Goal: Information Seeking & Learning: Learn about a topic

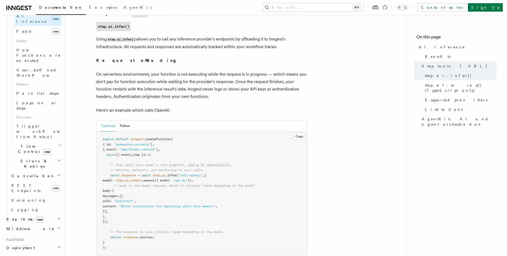
scroll to position [251, 0]
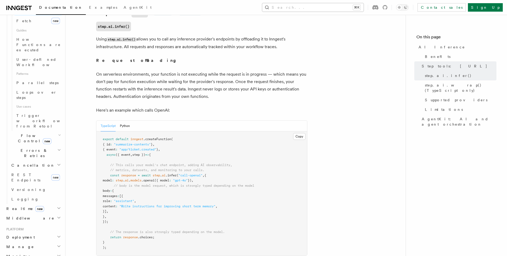
click at [330, 6] on button "Search... ⌘K" at bounding box center [312, 7] width 101 height 8
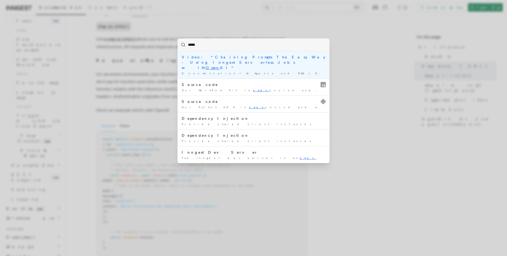
type input "******"
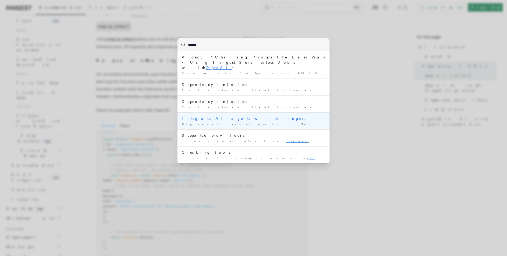
click at [355, 122] on mark "OpenAI" at bounding box center [364, 123] width 19 height 3
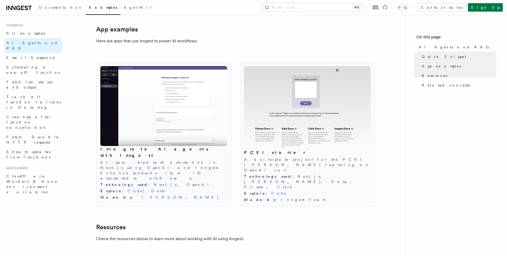
scroll to position [535, 0]
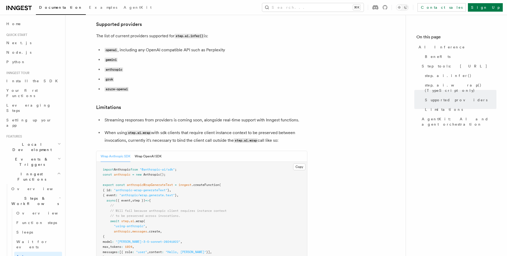
scroll to position [702, 0]
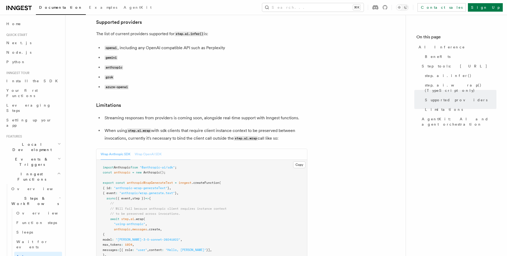
click at [150, 149] on button "Wrap OpenAI SDK" at bounding box center [148, 154] width 27 height 11
click at [125, 149] on button "Wrap Anthropic SDK" at bounding box center [116, 154] width 30 height 11
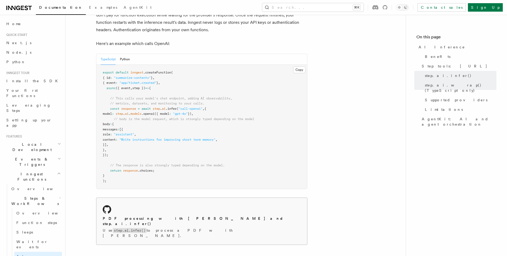
scroll to position [277, 0]
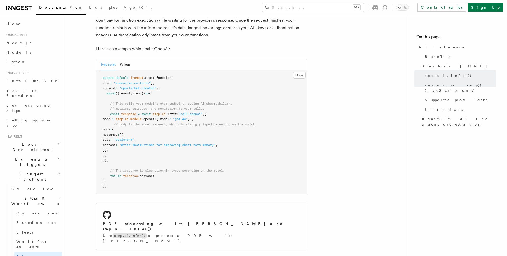
scroll to position [275, 0]
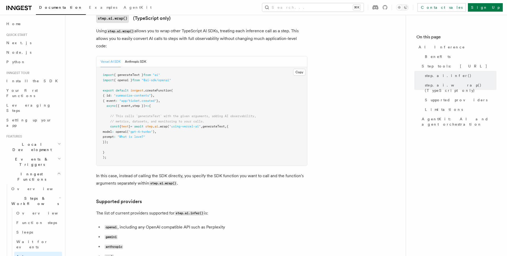
scroll to position [542, 0]
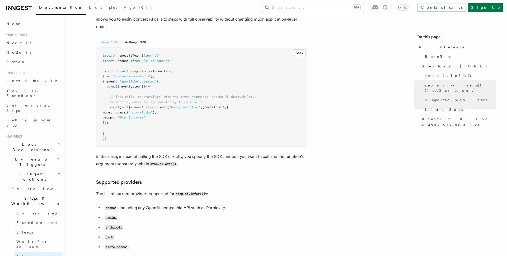
click at [317, 11] on button "Search... ⌘K" at bounding box center [312, 7] width 101 height 8
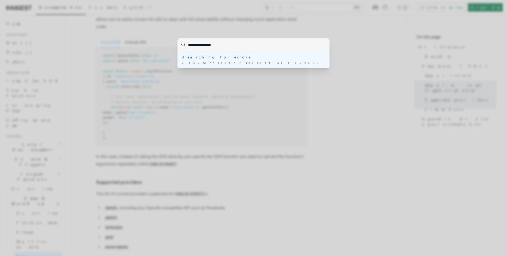
type input "**********"
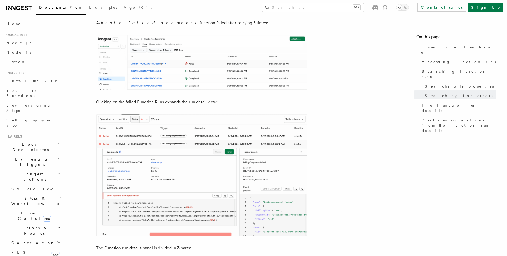
scroll to position [759, 0]
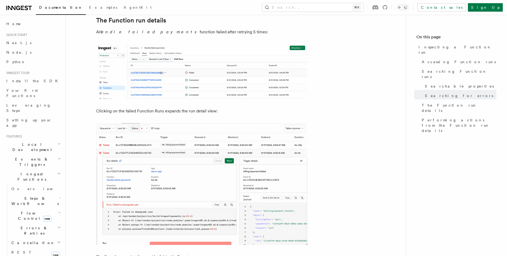
click at [59, 208] on h2 "Flow Control new" at bounding box center [35, 215] width 53 height 15
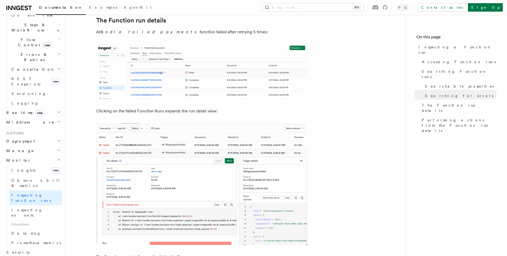
scroll to position [176, 0]
click at [41, 203] on link "Inspecting events" at bounding box center [35, 210] width 53 height 15
